Goal: Communication & Community: Ask a question

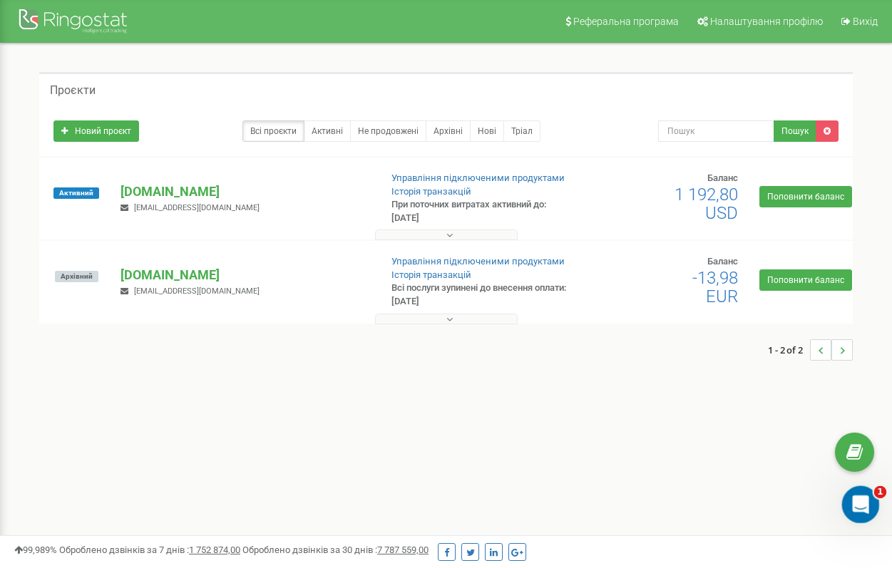
click at [870, 518] on div "Відкрити програму для спілкування Intercom" at bounding box center [858, 503] width 34 height 34
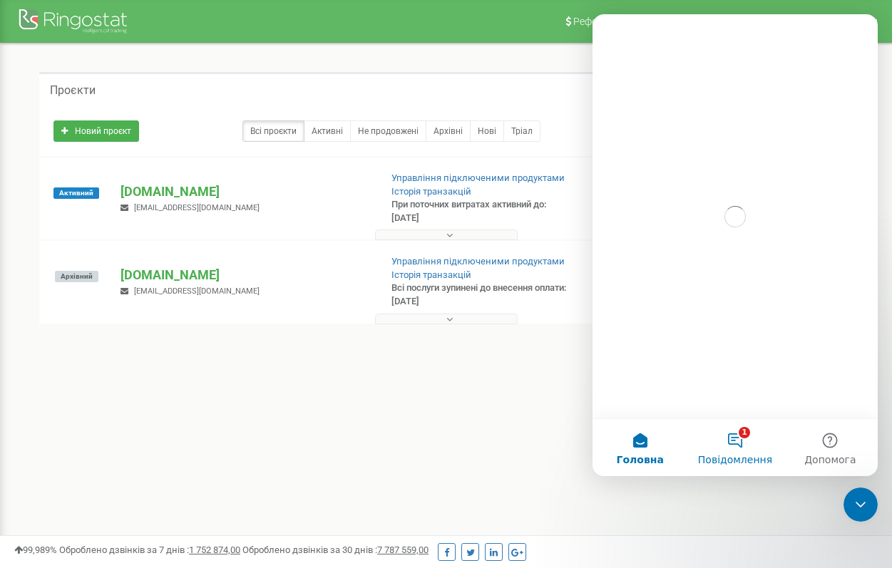
click at [735, 448] on button "1 Повідомлення" at bounding box center [734, 447] width 95 height 57
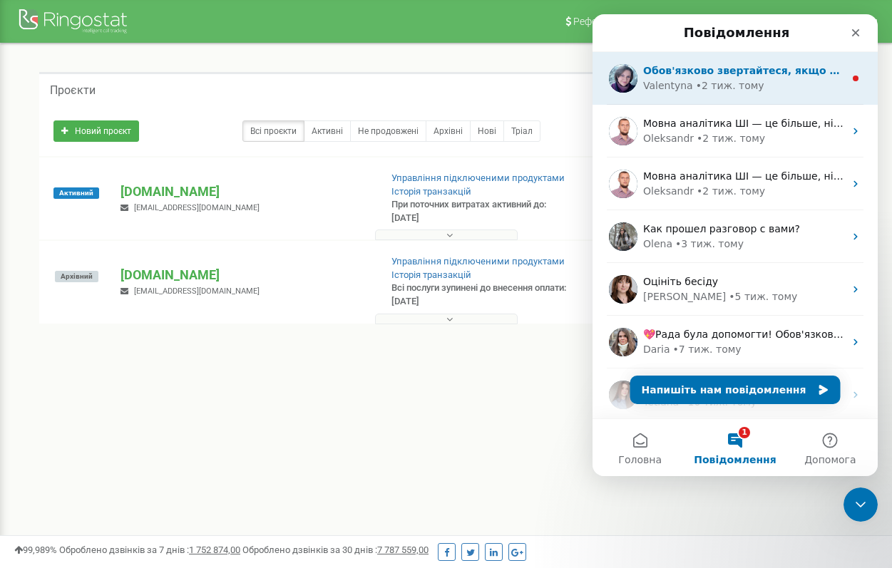
click at [779, 93] on div "Обов'язково звертайтеся, якщо виникнуть питання! Гарного і тихого понеділка😉 P.…" at bounding box center [734, 78] width 285 height 53
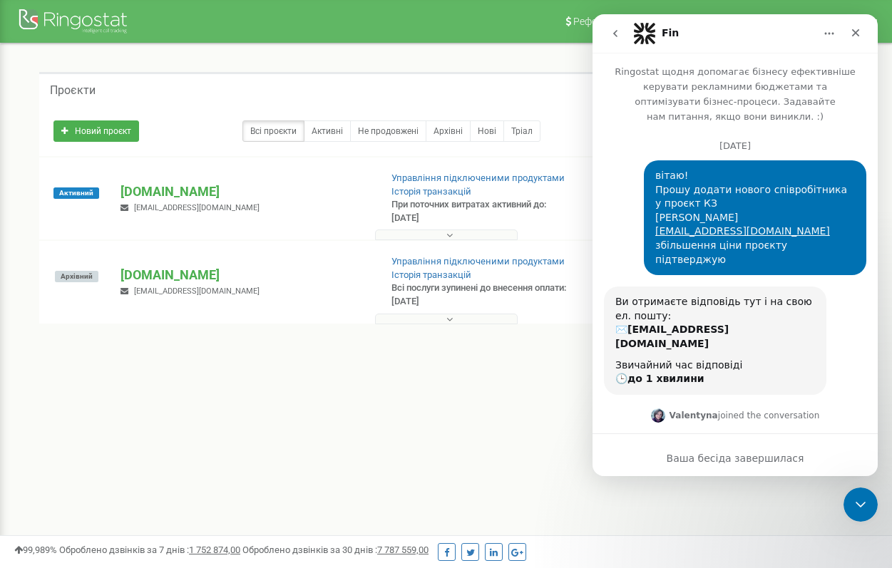
scroll to position [107, 0]
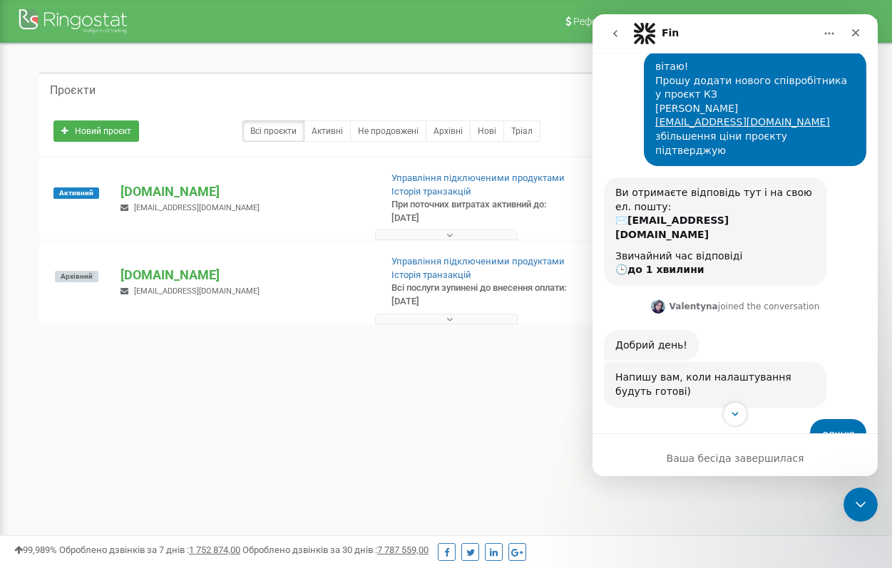
click at [610, 33] on icon "go back" at bounding box center [615, 33] width 11 height 11
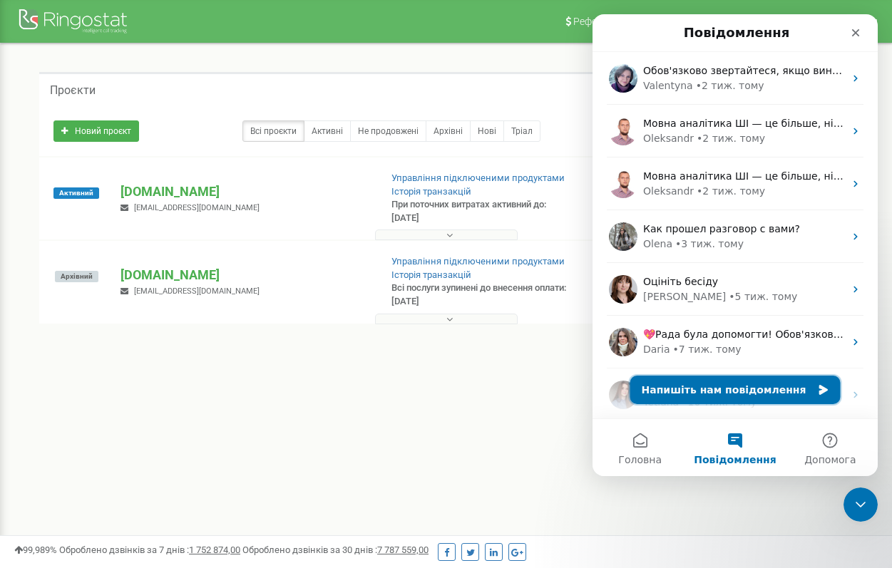
click at [713, 394] on button "Напишіть нам повідомлення" at bounding box center [735, 390] width 210 height 29
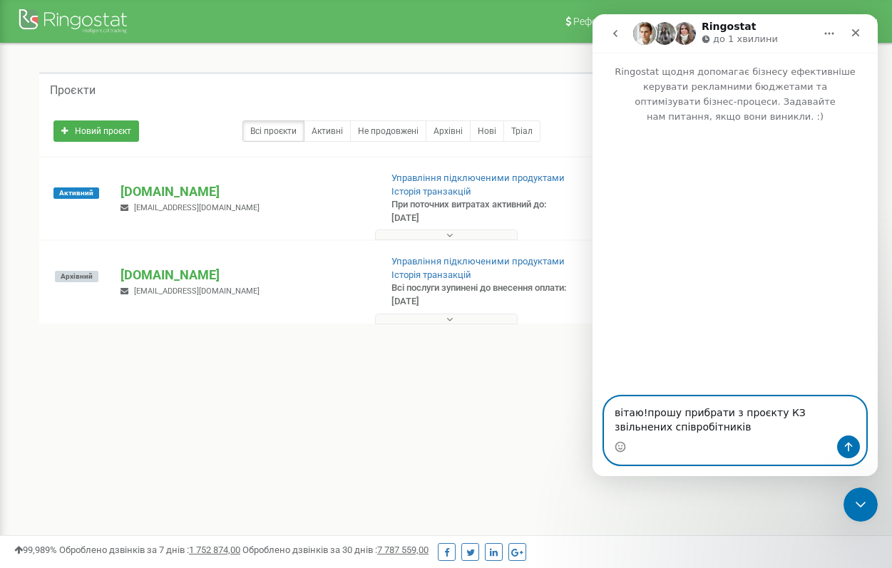
paste textarea "[EMAIL_ADDRESS][DOMAIN_NAME] [DOMAIN_NAME][EMAIL_ADDRESS][DOMAIN_NAME] [DOMAIN_…"
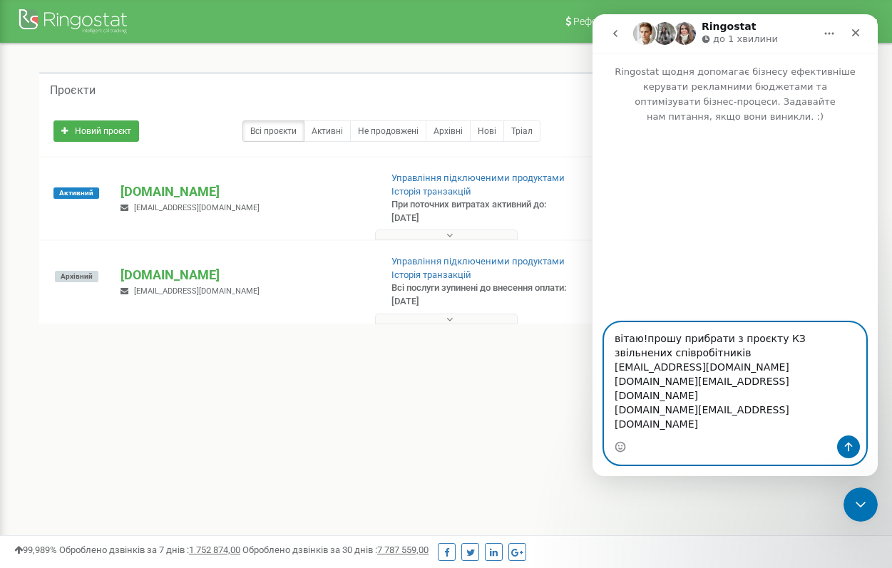
type textarea "вітаю!прошу прибрати з проєкту КЗ звільнених співробітників [EMAIL_ADDRESS][DOM…"
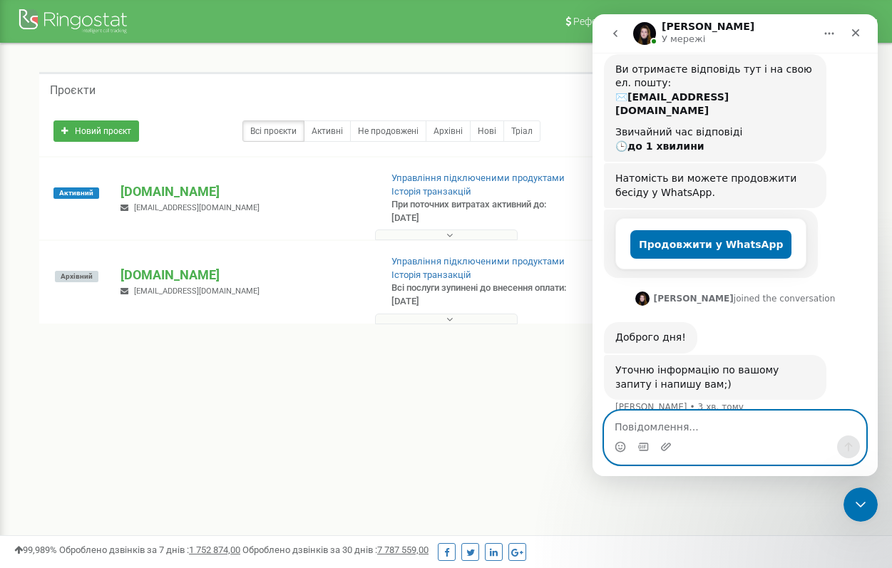
scroll to position [204, 0]
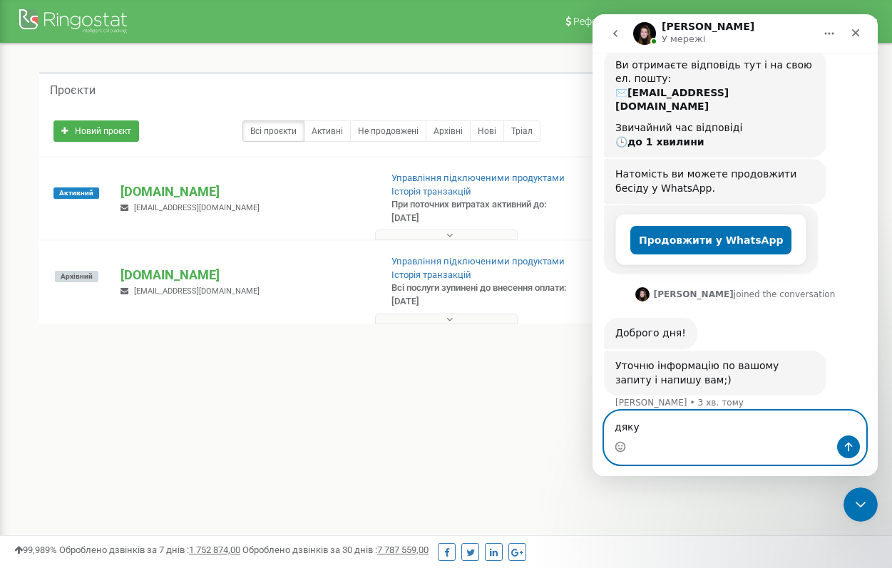
type textarea "дякую"
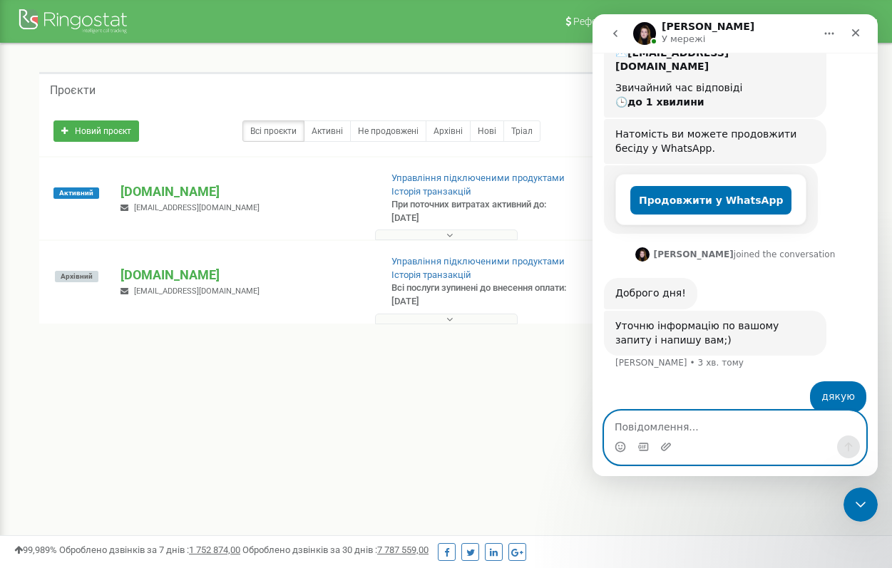
scroll to position [247, 0]
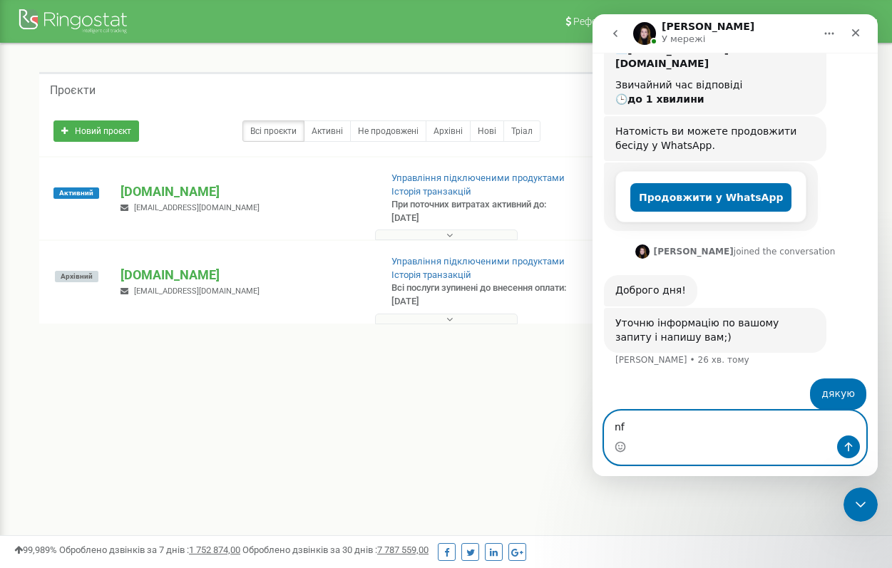
type textarea "n"
type textarea "ь"
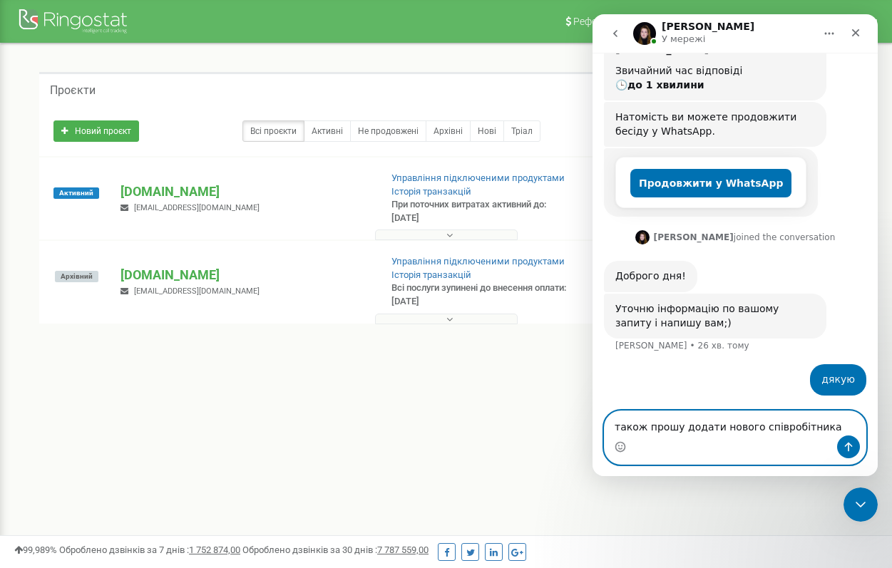
paste textarea "[PERSON_NAME]"
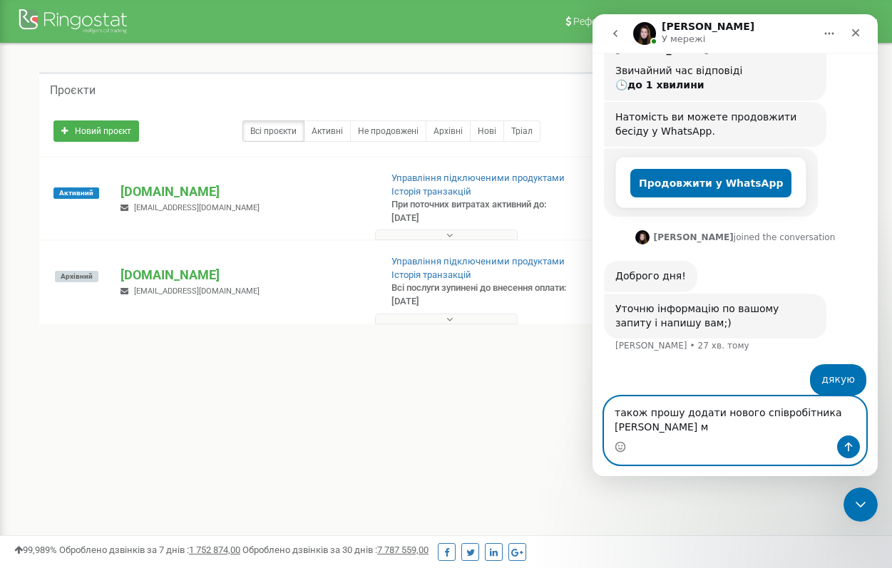
scroll to position [316, 0]
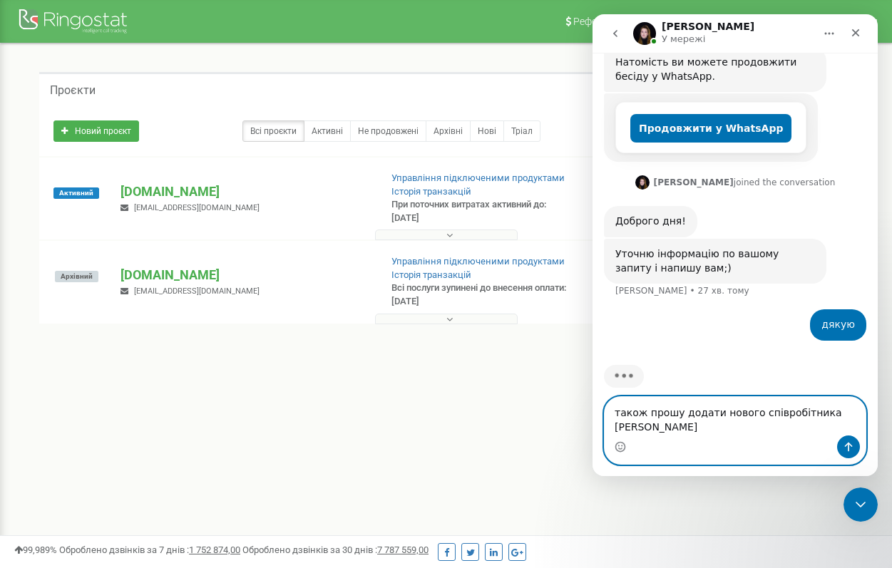
paste textarea "[EMAIL_ADDRESS][DOMAIN_NAME]"
type textarea "також прошу додати нового співробітника [PERSON_NAME] [EMAIL_ADDRESS][DOMAIN_NA…"
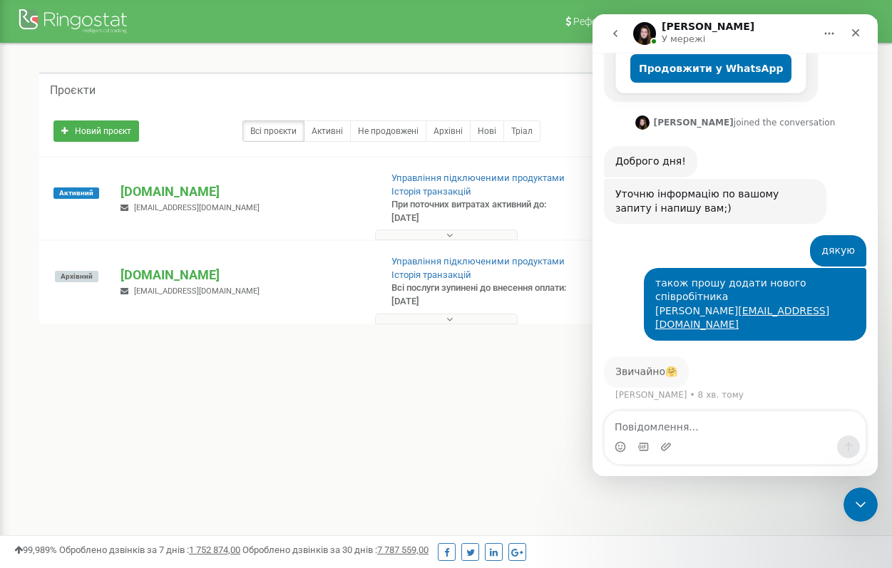
scroll to position [364, 0]
